Goal: Obtain resource: Obtain resource

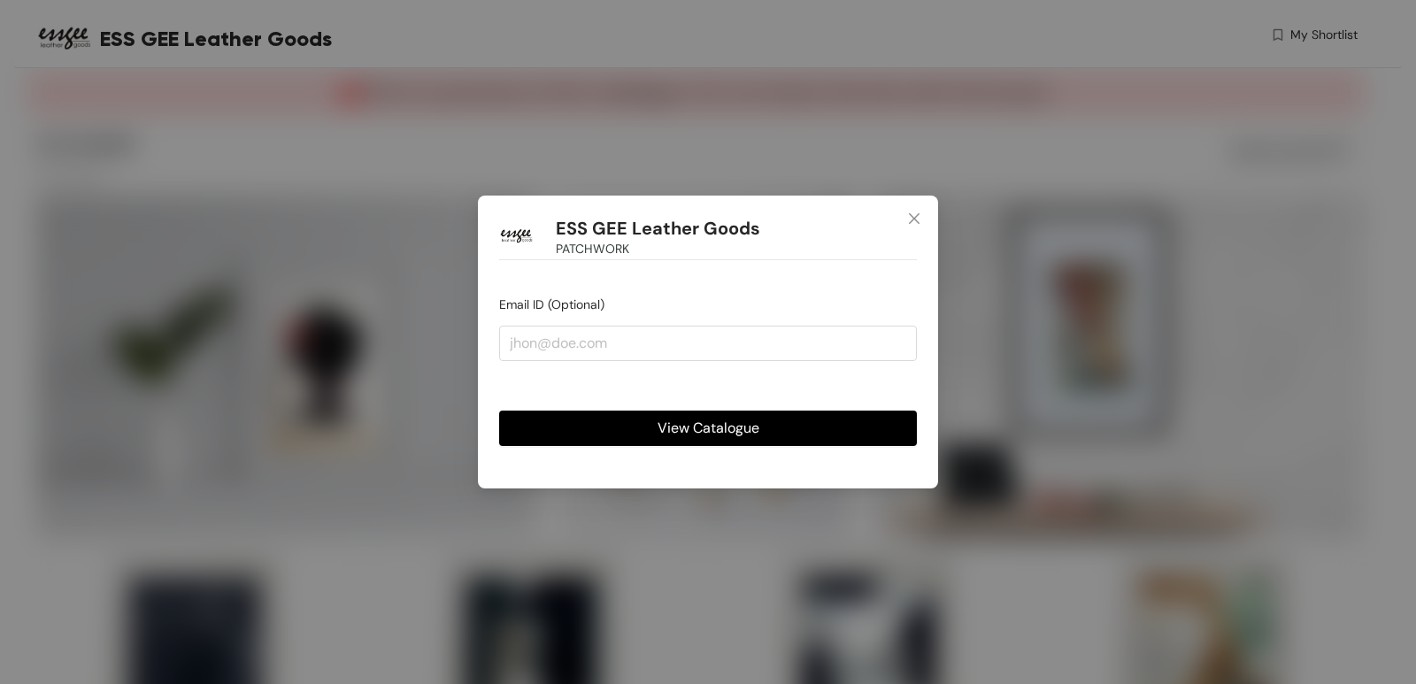
click at [695, 430] on span "View Catalogue" at bounding box center [708, 428] width 102 height 22
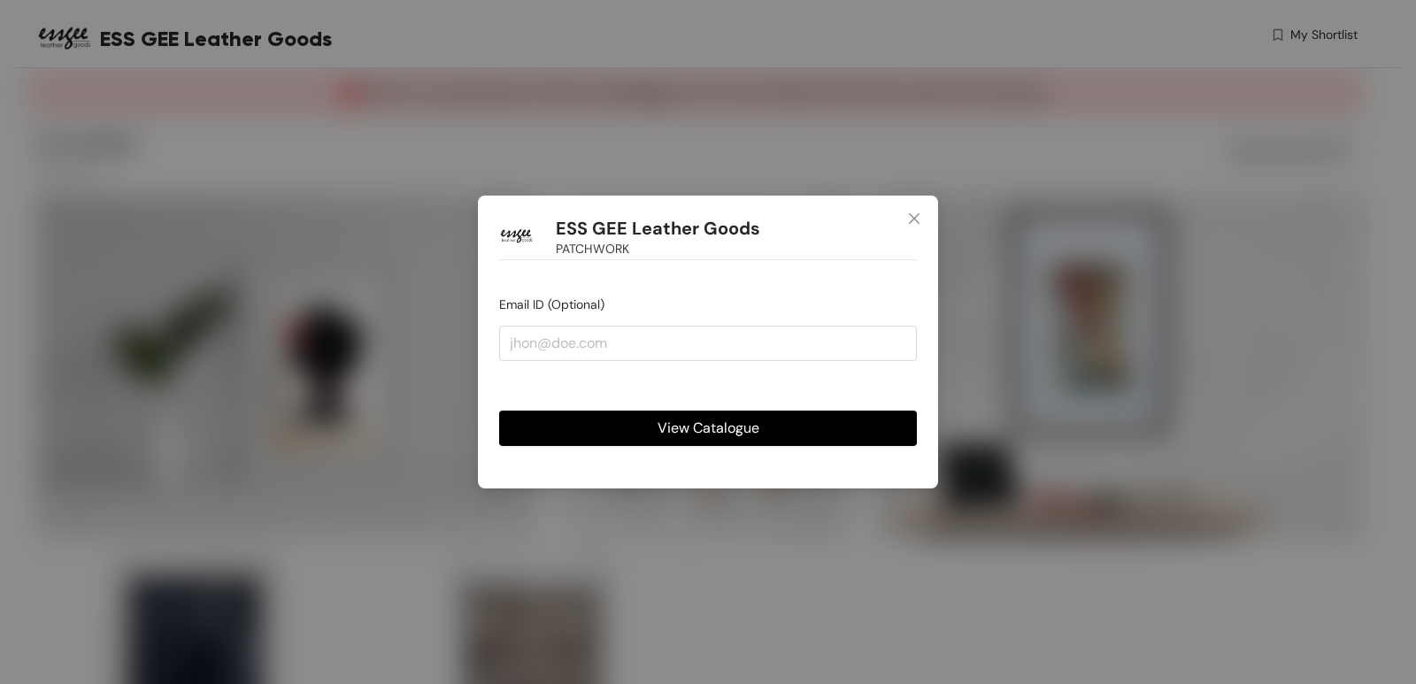
click at [748, 423] on span "View Catalogue" at bounding box center [708, 428] width 102 height 22
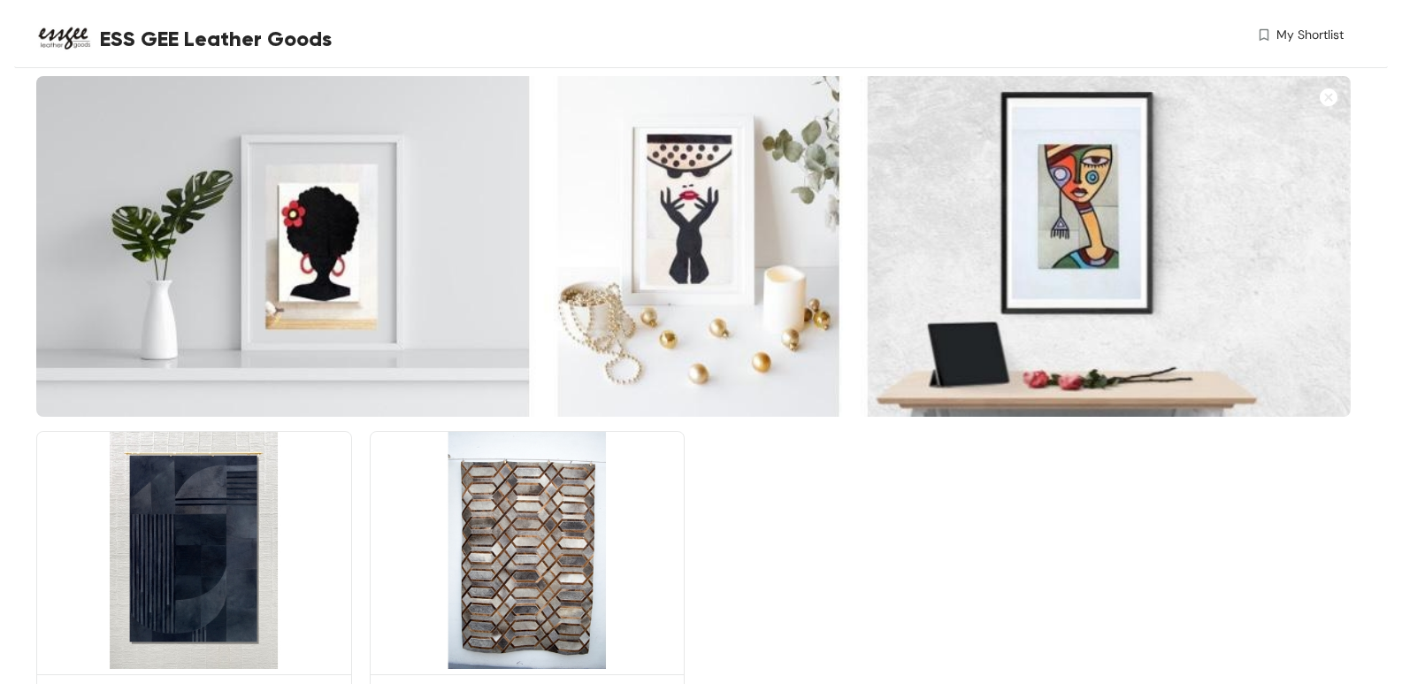
scroll to position [219, 0]
